Goal: Task Accomplishment & Management: Manage account settings

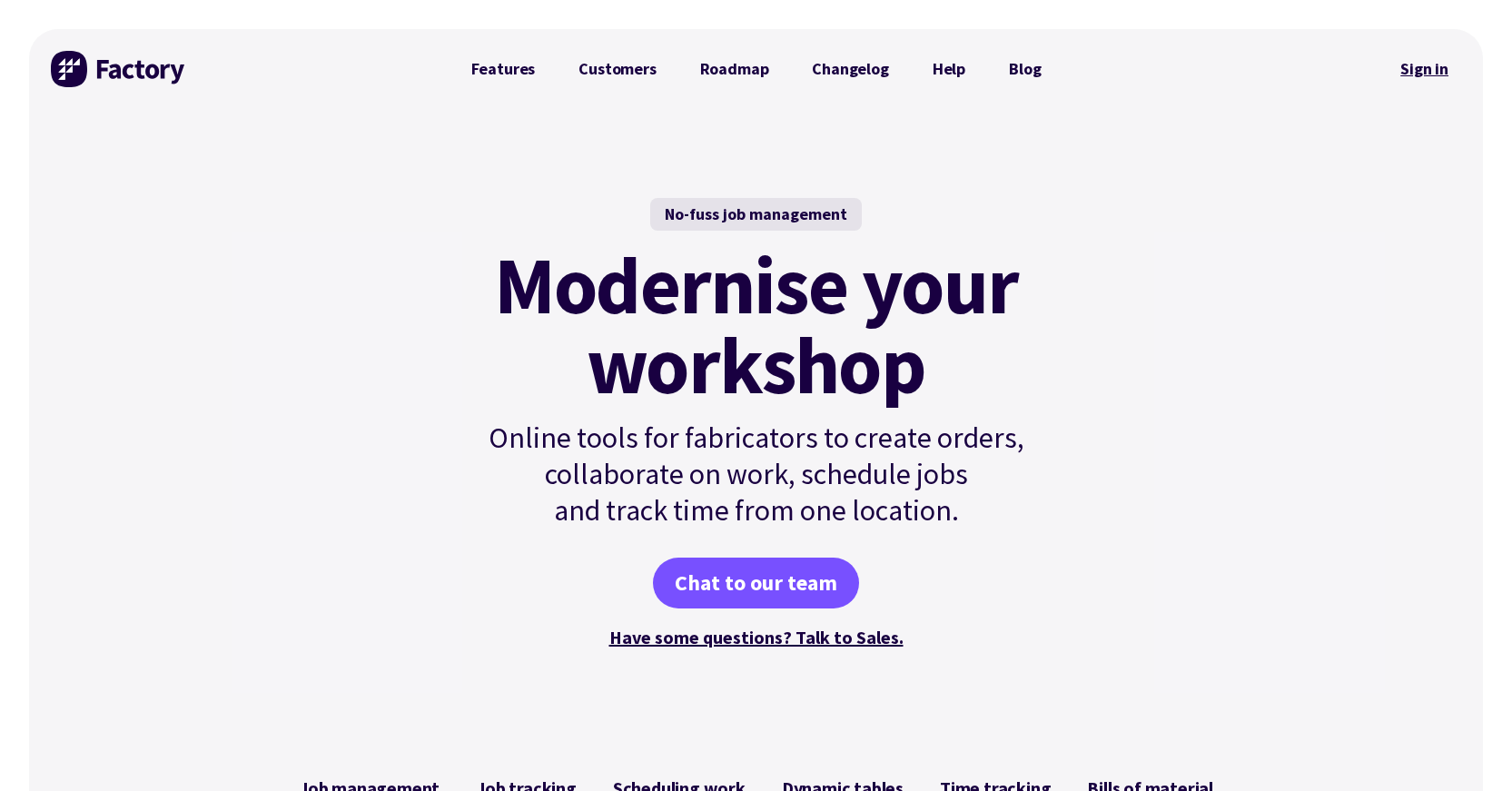
click at [1414, 68] on link "Sign in" at bounding box center [1423, 68] width 73 height 42
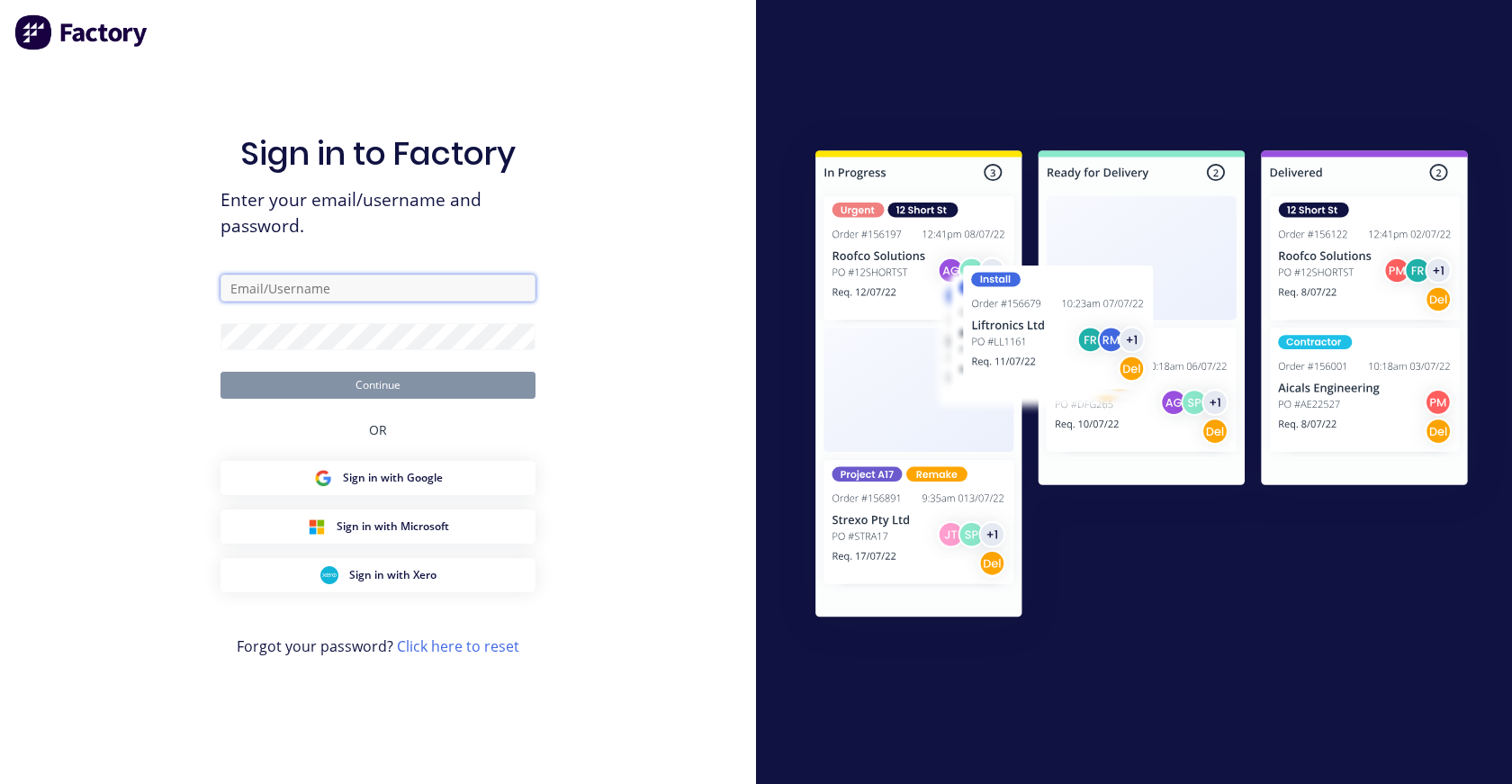
click at [338, 296] on input "text" at bounding box center [378, 288] width 315 height 27
type input "s"
type input "site.manager@archsystem.com.au"
click at [451, 646] on link "Click here to reset" at bounding box center [458, 646] width 123 height 20
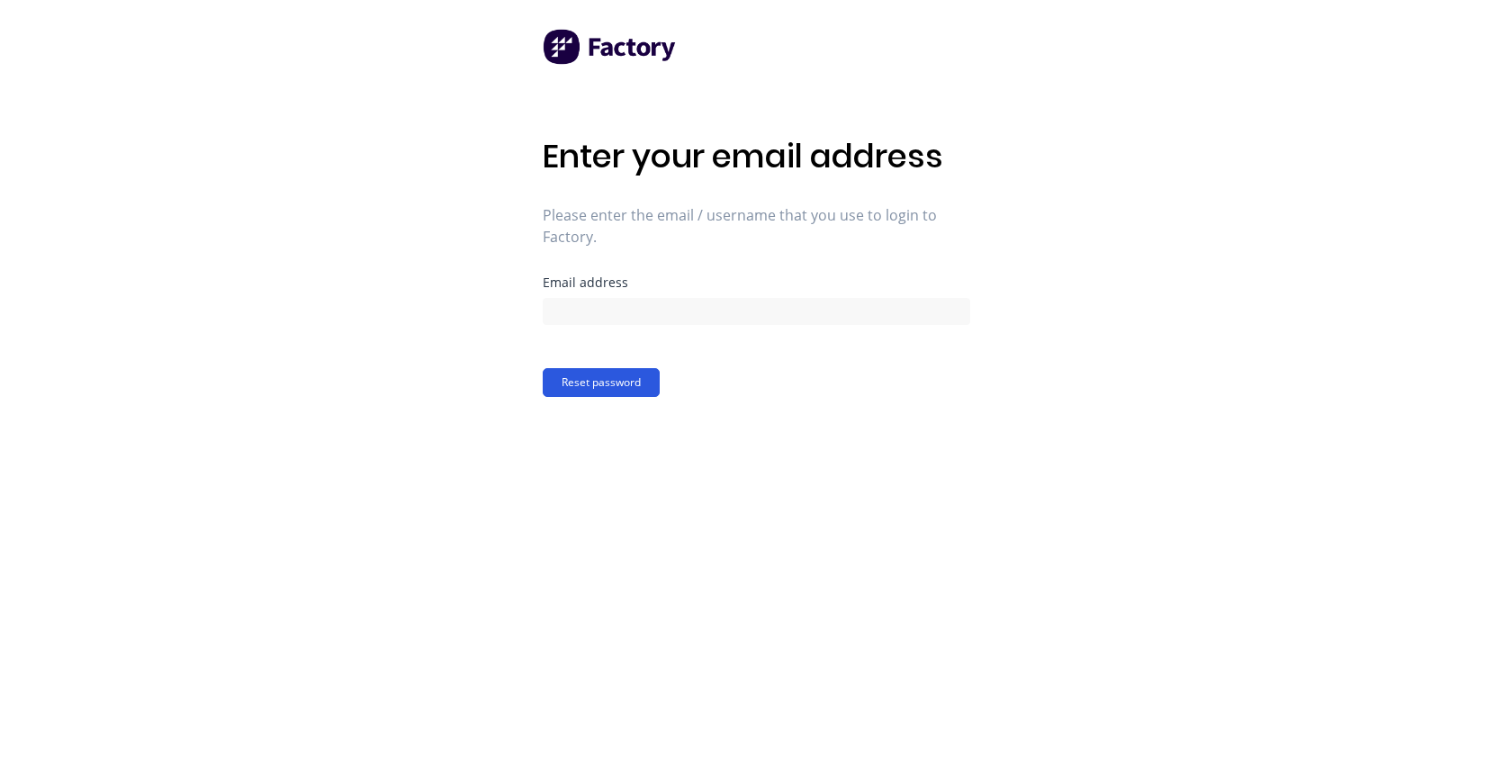
click at [608, 385] on button "Reset password" at bounding box center [601, 382] width 117 height 29
click at [653, 312] on input at bounding box center [756, 312] width 428 height 27
type input "site.manager@archsystem.com.au"
click at [610, 378] on button "Reset password" at bounding box center [601, 382] width 117 height 29
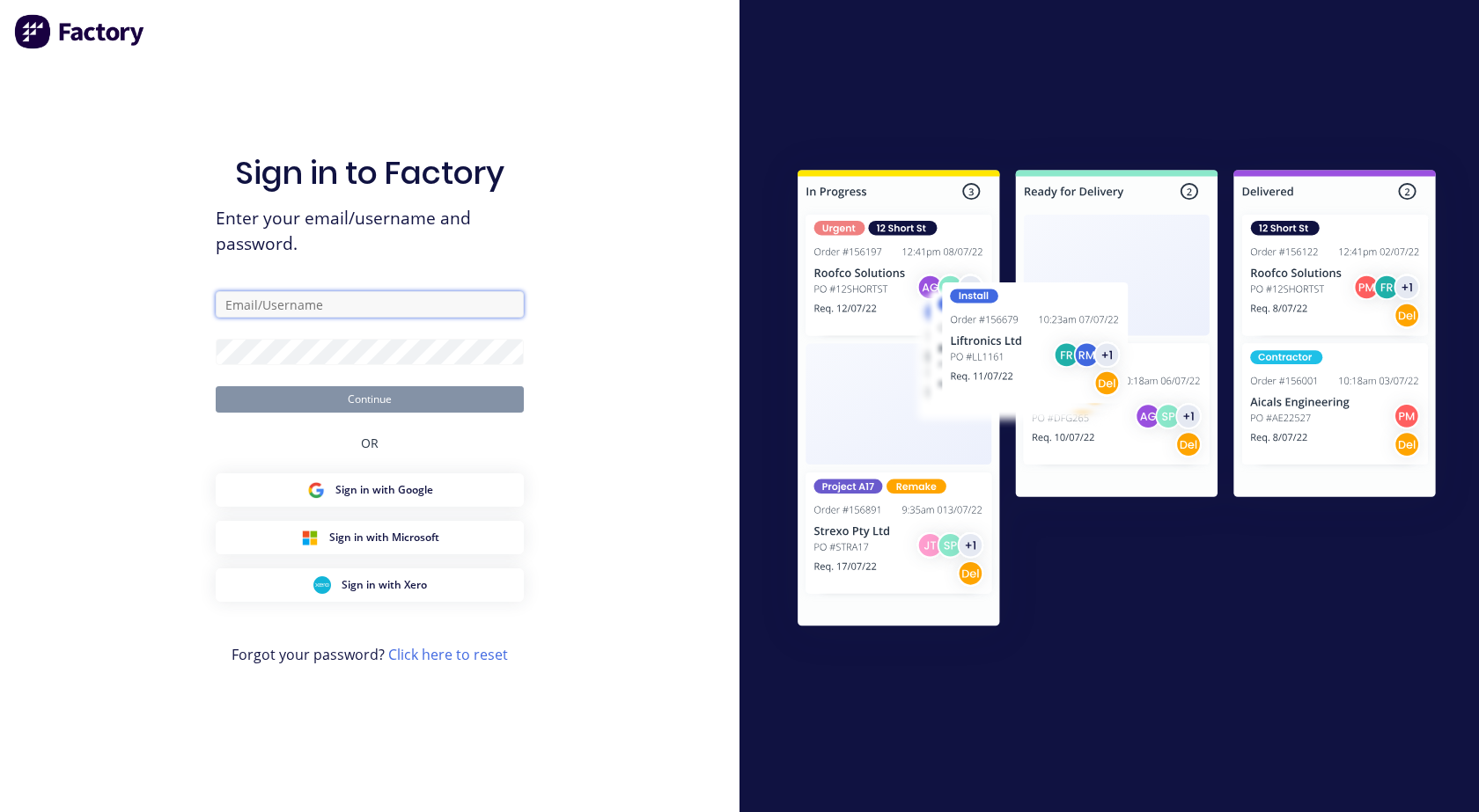
click at [324, 303] on input "text" at bounding box center [369, 305] width 308 height 26
type input "site.manager@archsystem.com.au"
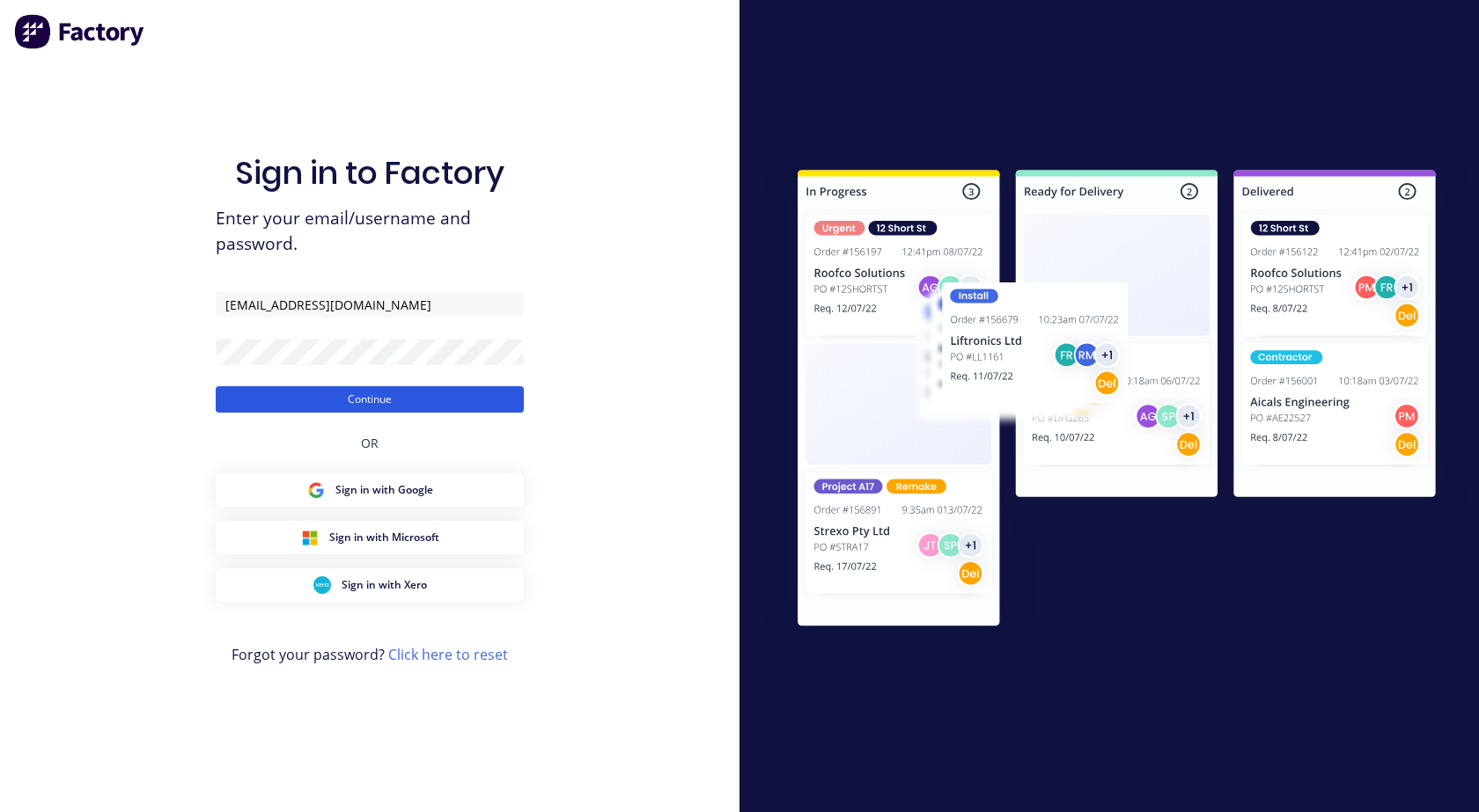
click at [361, 393] on button "Continue" at bounding box center [369, 399] width 308 height 26
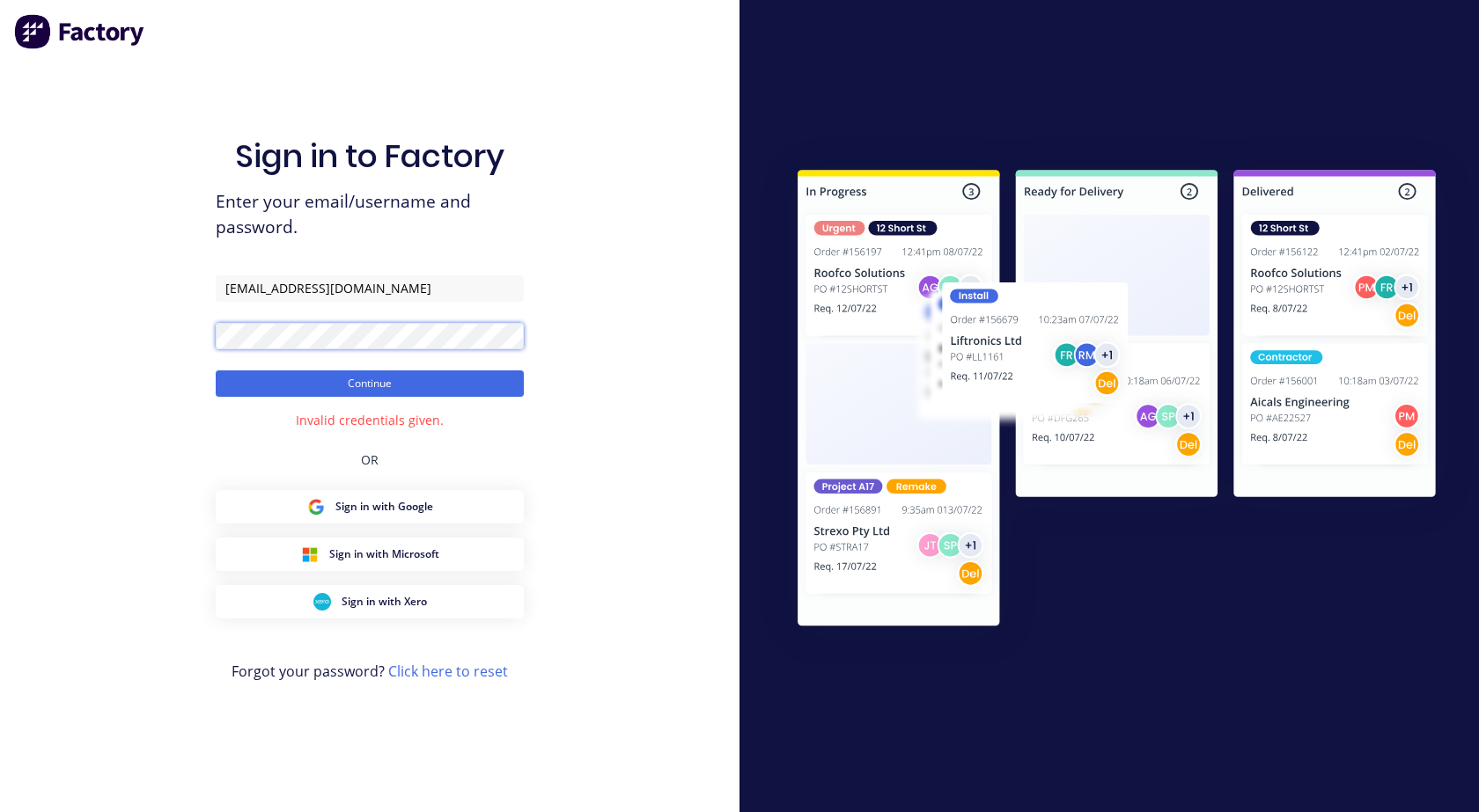
click at [215, 370] on button "Continue" at bounding box center [369, 383] width 308 height 26
click at [405, 391] on button "Continue" at bounding box center [369, 383] width 308 height 26
click at [389, 381] on button "Continue" at bounding box center [369, 383] width 308 height 26
click at [368, 382] on button "Continue" at bounding box center [369, 383] width 308 height 26
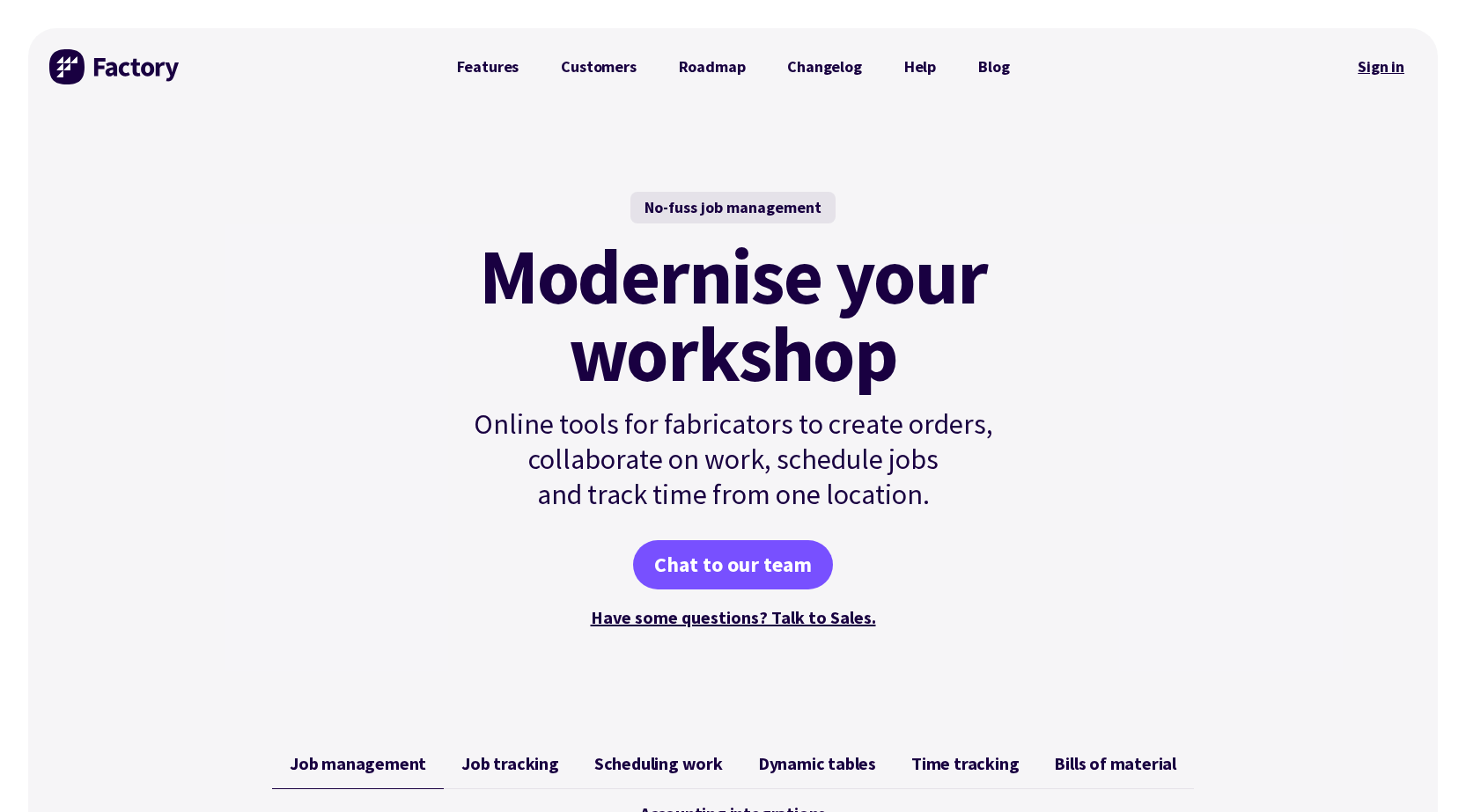
click at [1366, 59] on link "Sign in" at bounding box center [1380, 66] width 71 height 41
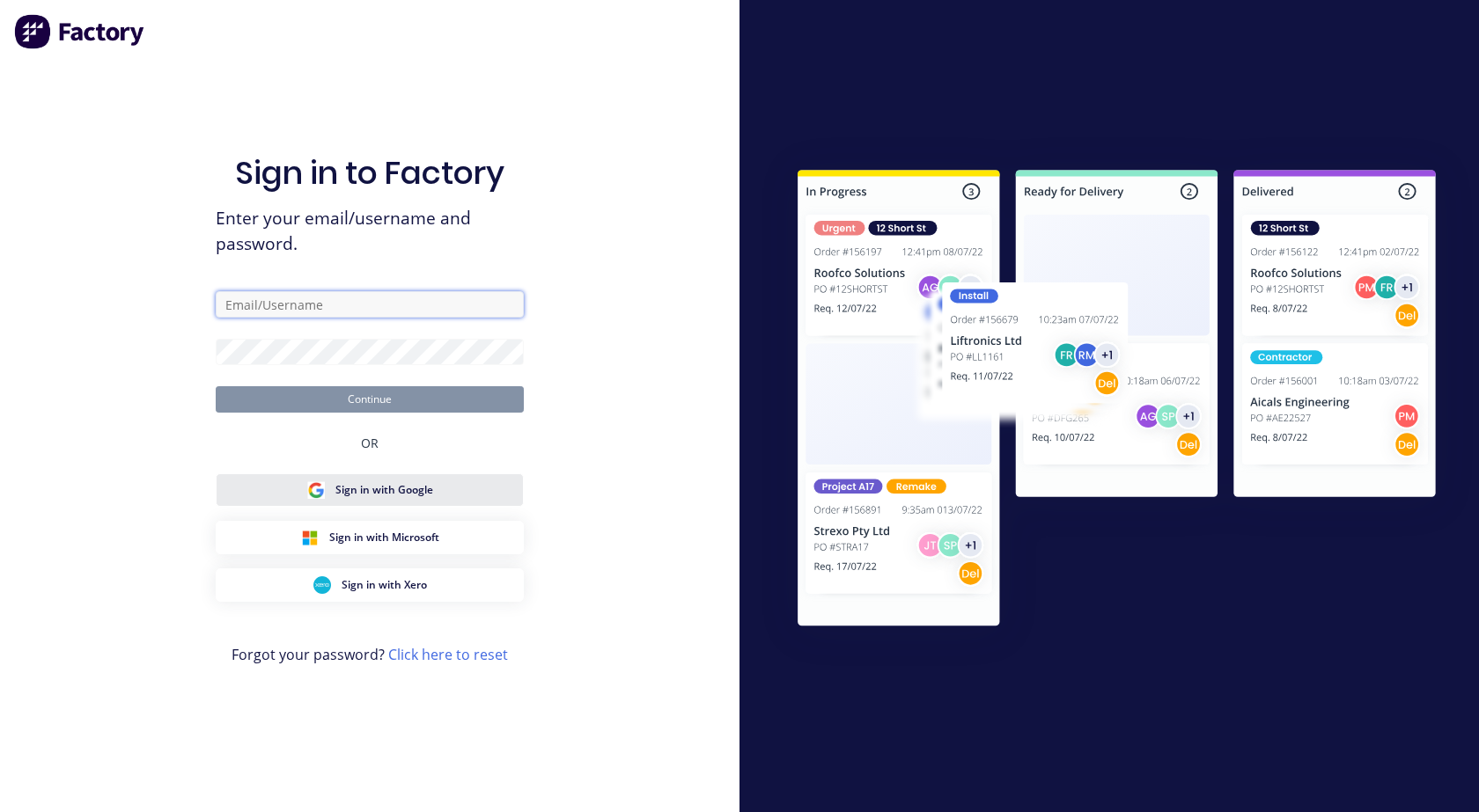
type input "site.manager@archsystem.com.au"
click at [387, 485] on span "Sign in with Google" at bounding box center [383, 490] width 97 height 16
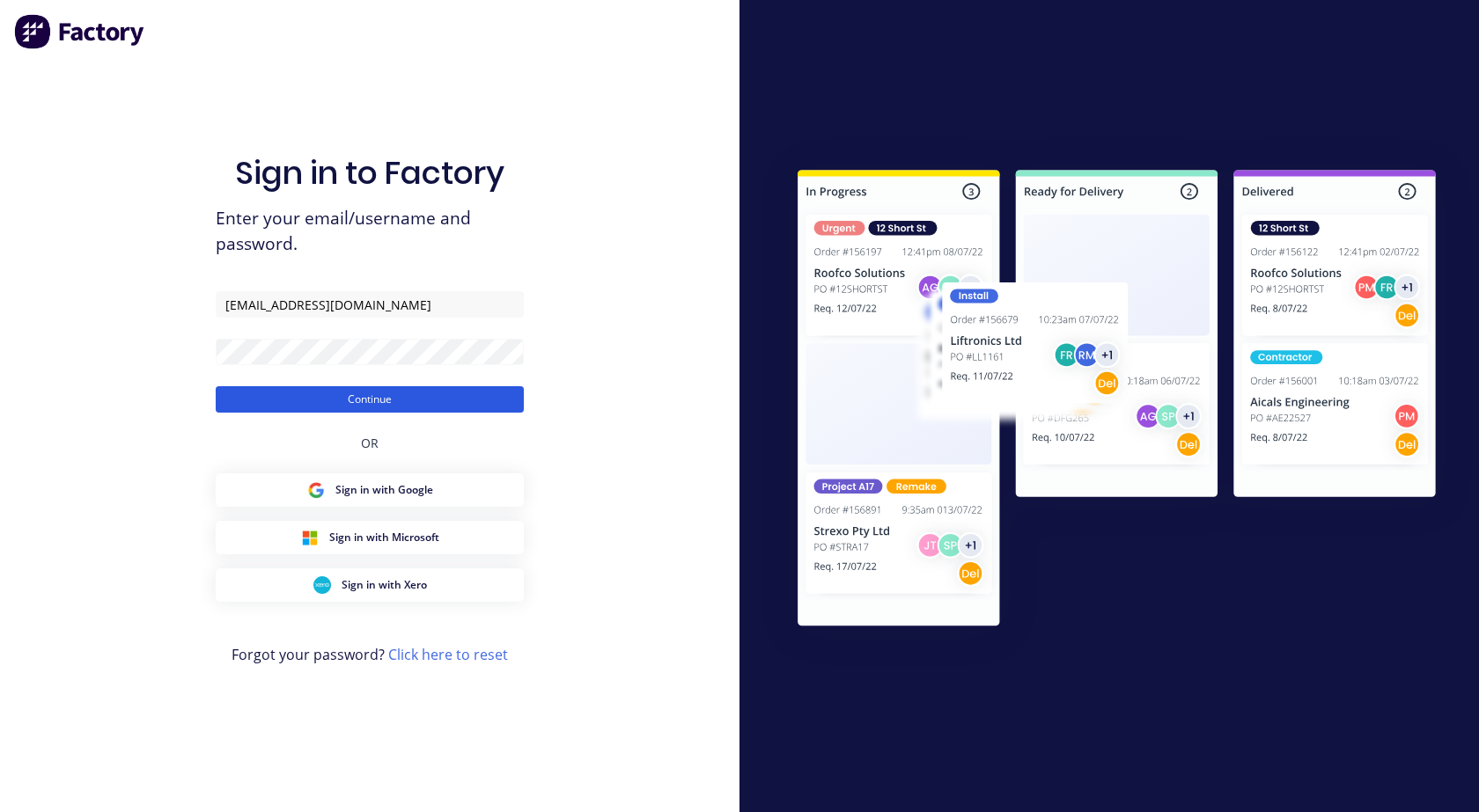
click at [370, 395] on button "Continue" at bounding box center [369, 399] width 308 height 26
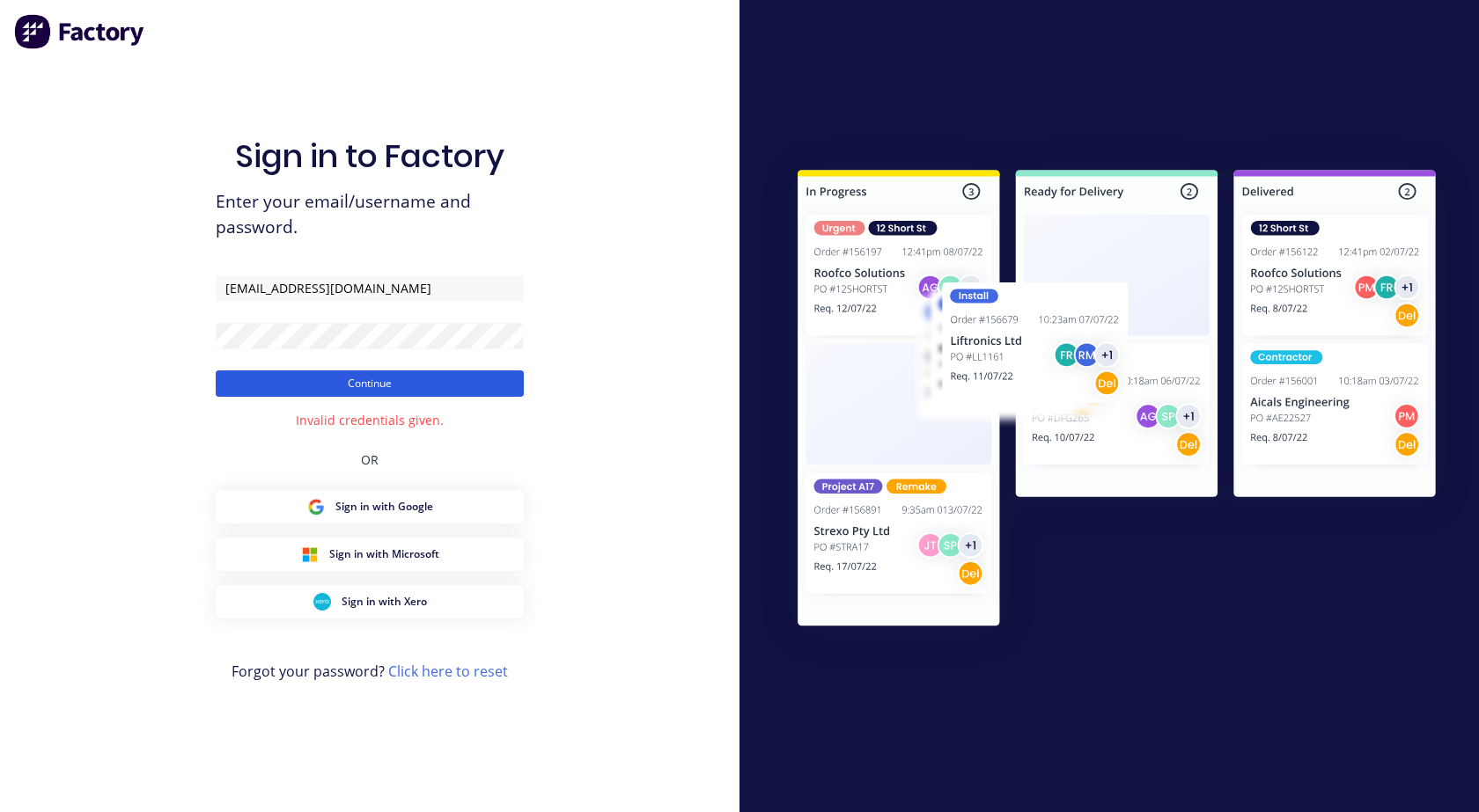
click at [371, 384] on button "Continue" at bounding box center [369, 383] width 308 height 26
